Goal: Task Accomplishment & Management: Manage account settings

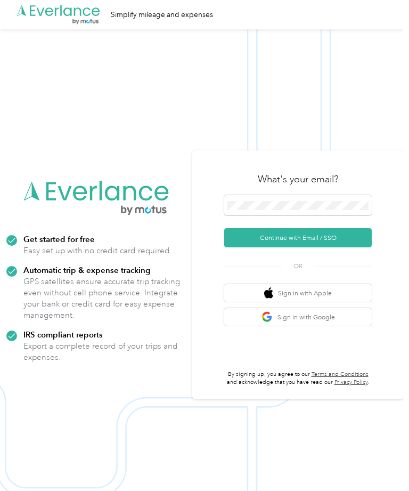
click at [297, 247] on button "Continue with Email / SSO" at bounding box center [298, 237] width 148 height 19
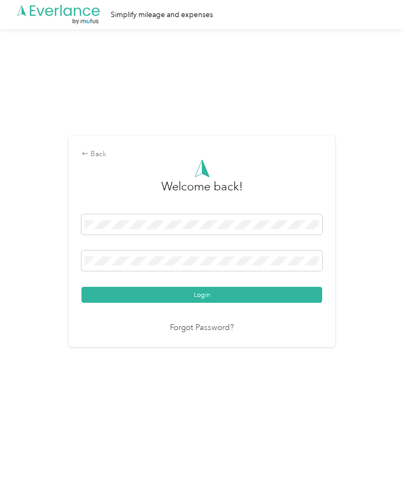
click at [215, 303] on button "Login" at bounding box center [202, 295] width 241 height 16
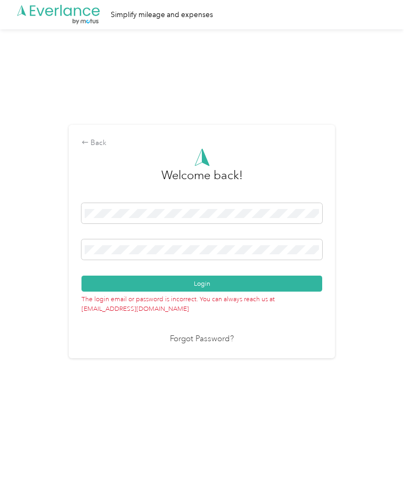
click at [212, 292] on button "Login" at bounding box center [202, 284] width 241 height 16
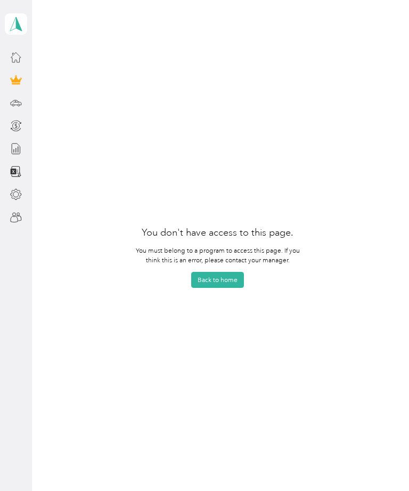
click at [229, 288] on button "Back to home" at bounding box center [217, 280] width 53 height 16
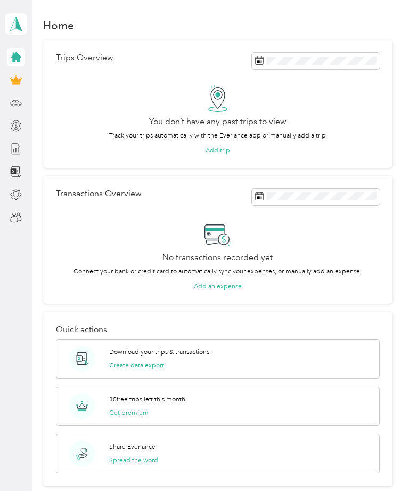
click at [19, 324] on aside "[PERSON_NAME][EMAIL_ADDRESS][DOMAIN_NAME] Personal dashboard" at bounding box center [16, 245] width 32 height 491
click at [17, 10] on div "[PERSON_NAME][EMAIL_ADDRESS][DOMAIN_NAME] Personal dashboard" at bounding box center [16, 24] width 22 height 32
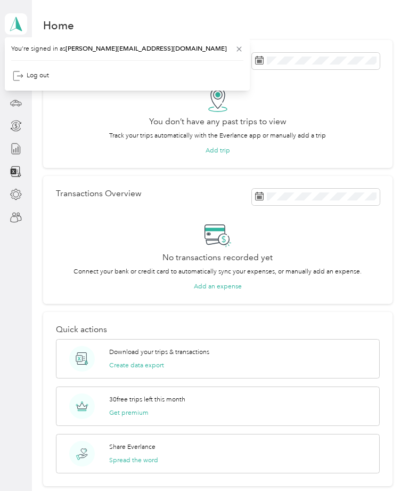
click at [73, 170] on div "Trips Overview You don’t have any past trips to view Track your trips automatic…" at bounding box center [218, 172] width 350 height 264
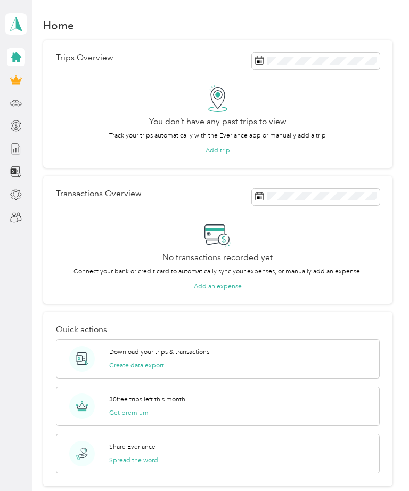
click at [20, 22] on icon at bounding box center [16, 24] width 16 height 15
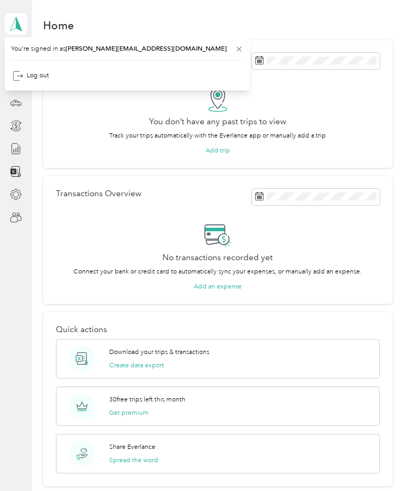
click at [28, 73] on div "Log out" at bounding box center [31, 75] width 36 height 11
